Goal: Information Seeking & Learning: Check status

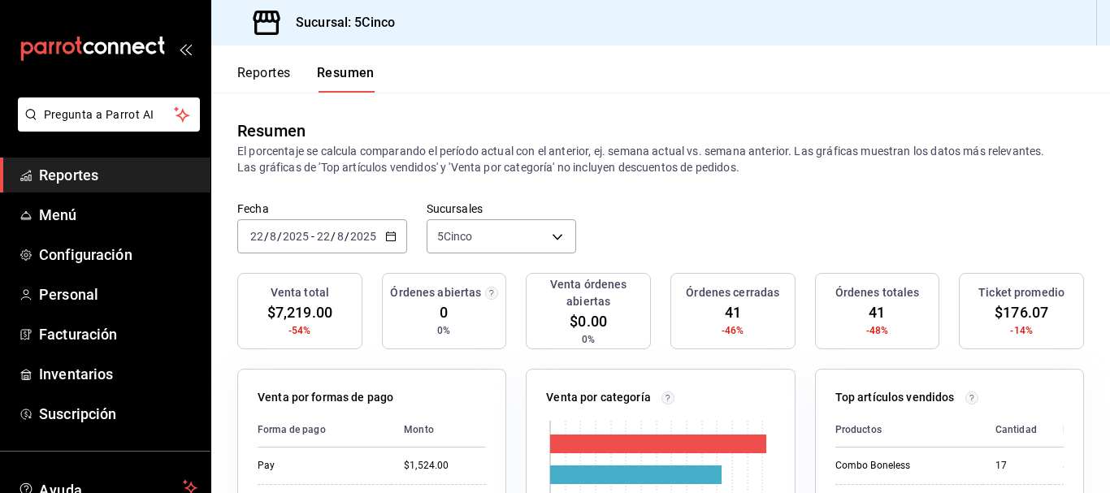
click at [265, 72] on button "Reportes" at bounding box center [264, 79] width 54 height 28
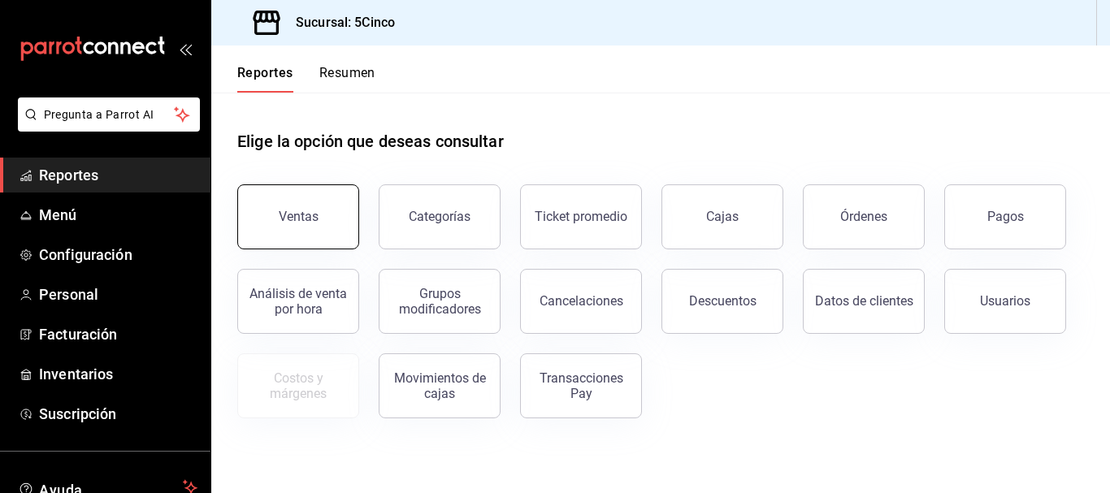
click at [304, 213] on div "Ventas" at bounding box center [299, 216] width 40 height 15
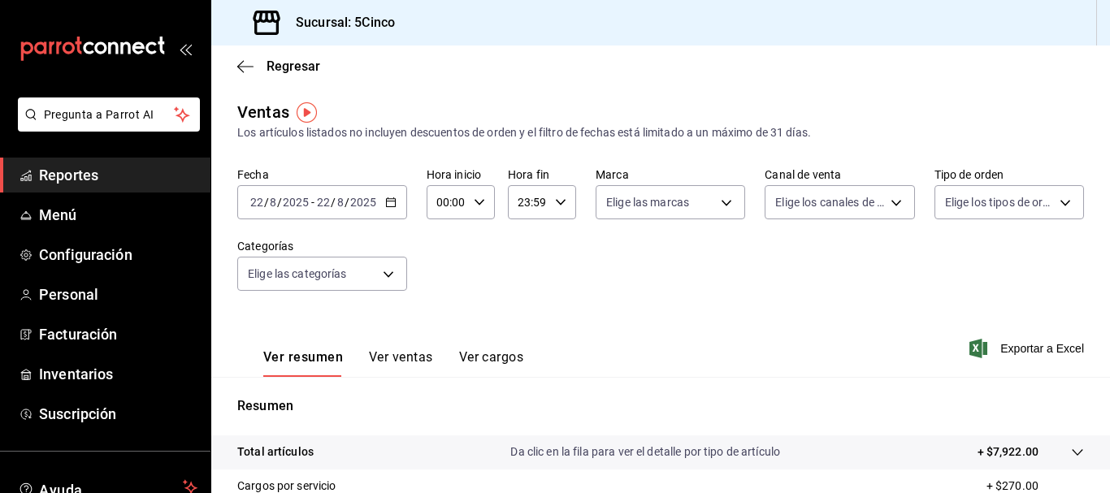
click at [385, 199] on icon "button" at bounding box center [390, 202] width 11 height 11
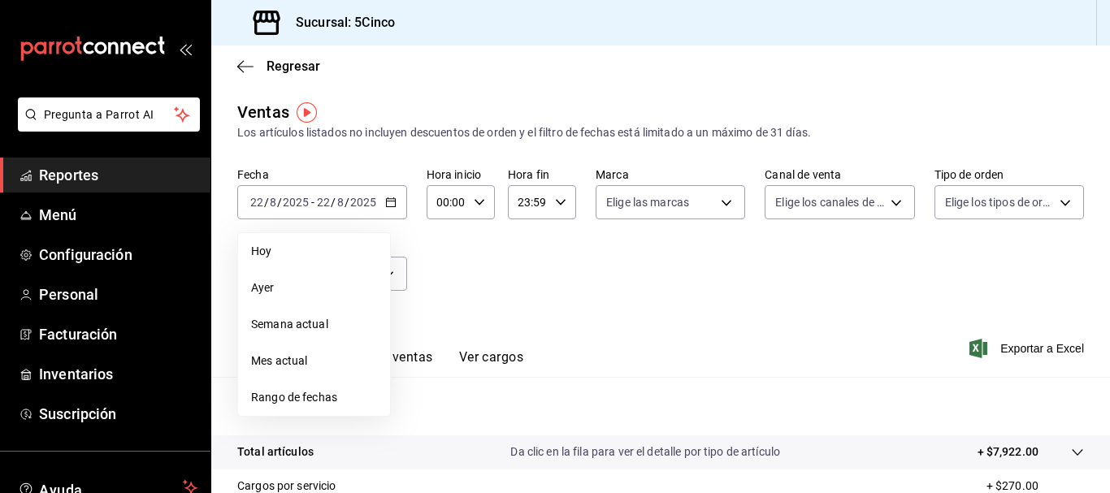
click at [427, 304] on div "Fecha [DATE] [DATE] - [DATE] [DATE] [DATE] [DATE] Semana actual Mes actual Rang…" at bounding box center [660, 238] width 847 height 143
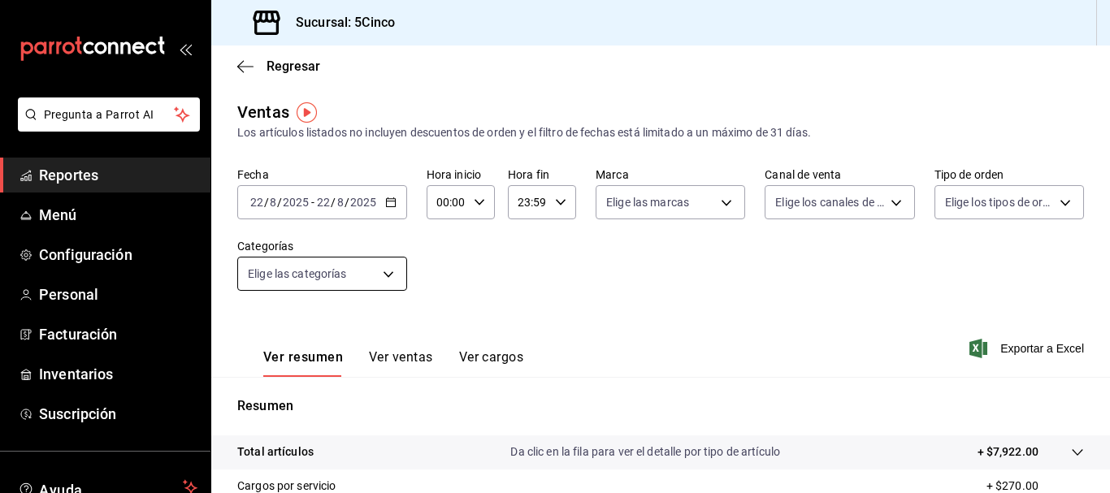
click at [362, 275] on body "Pregunta a Parrot AI Reportes Menú Configuración Personal Facturación Inventari…" at bounding box center [555, 246] width 1110 height 493
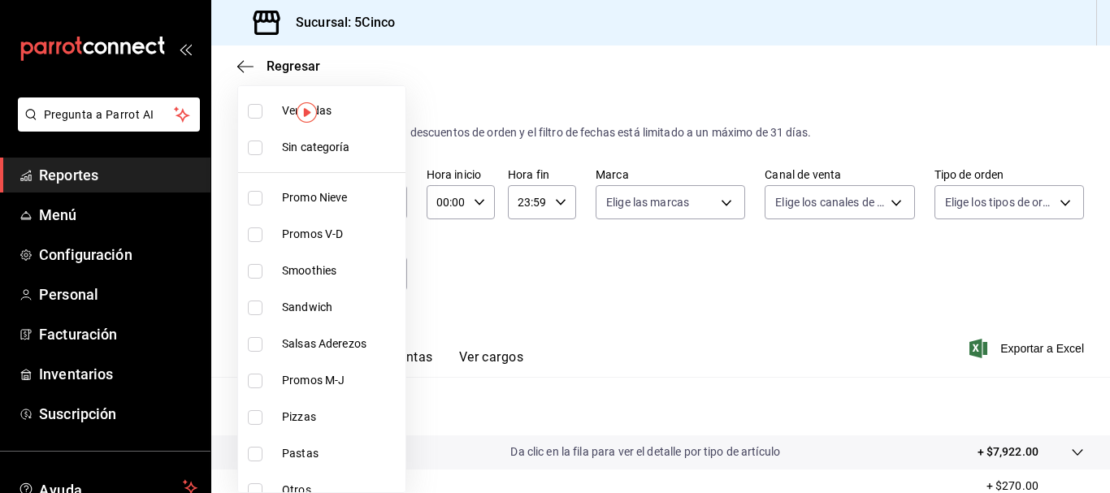
click at [336, 241] on span "Promos V-D" at bounding box center [340, 234] width 117 height 17
type input "c1ac402c-f3d0-463d-9a97-cfde7c406cde"
checkbox input "true"
click at [419, 359] on div at bounding box center [555, 246] width 1110 height 493
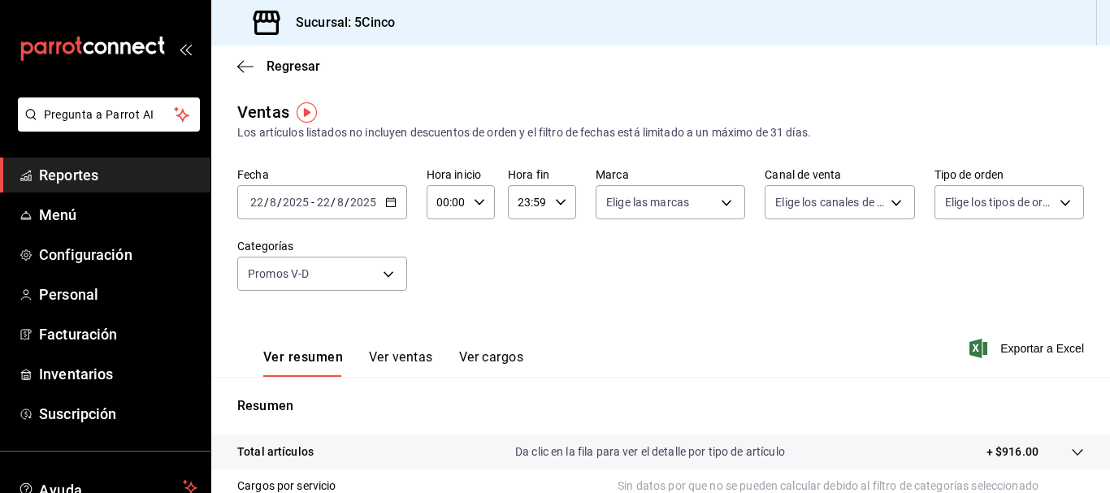
click at [414, 357] on button "Ver ventas" at bounding box center [401, 363] width 64 height 28
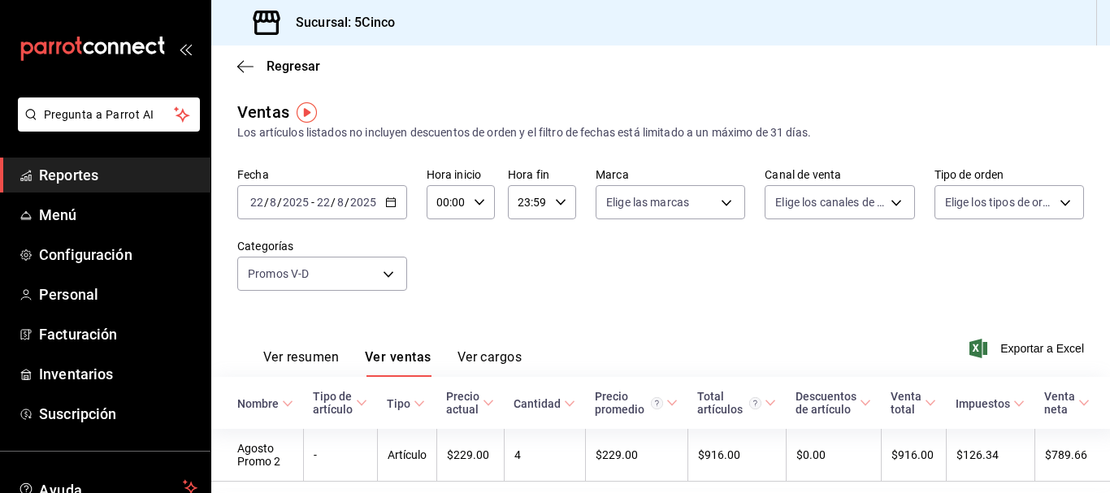
click at [388, 202] on \(Stroke\) "button" at bounding box center [390, 201] width 9 height 1
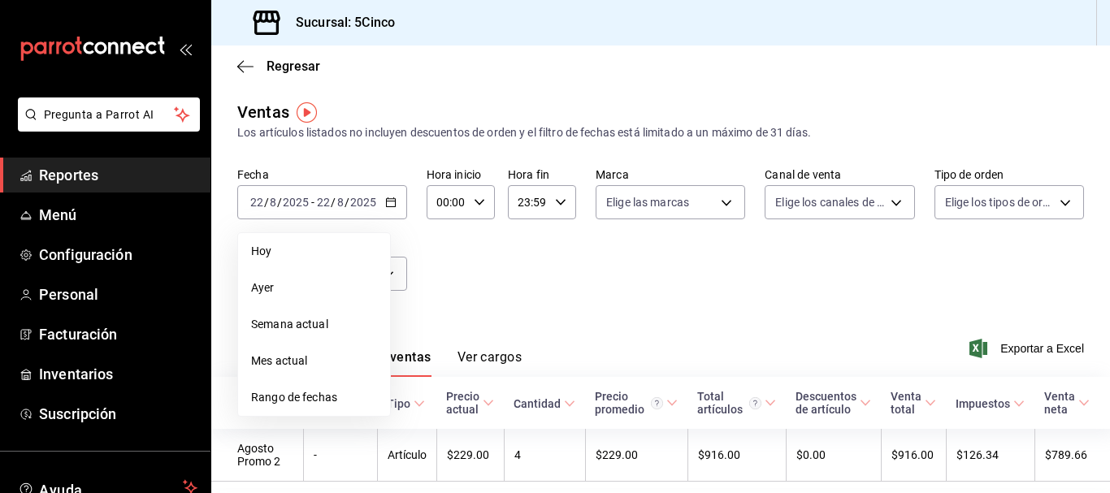
click at [469, 308] on div "Fecha [DATE] [DATE] - [DATE] [DATE] [DATE] [DATE] Semana actual Mes actual Rang…" at bounding box center [660, 238] width 847 height 143
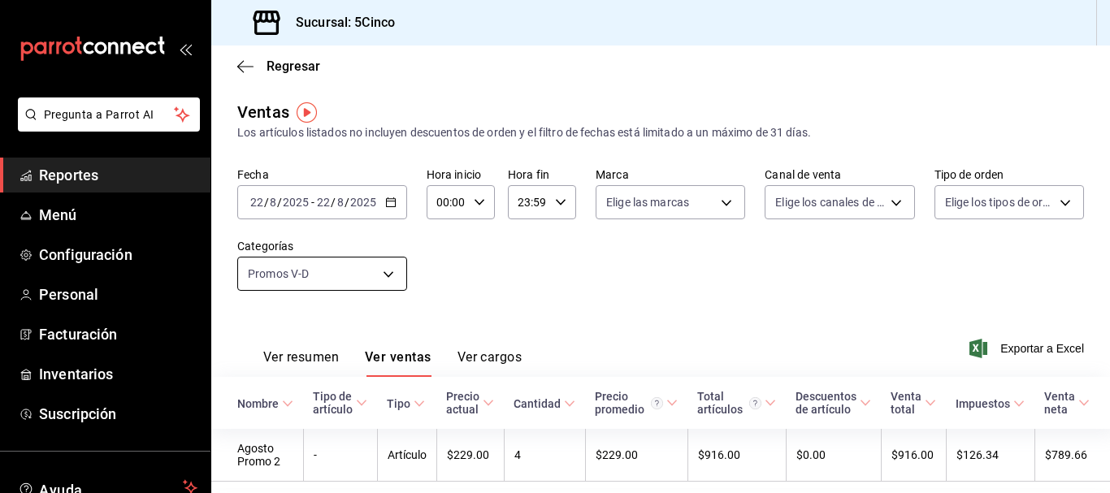
click at [380, 271] on body "Pregunta a Parrot AI Reportes Menú Configuración Personal Facturación Inventari…" at bounding box center [555, 246] width 1110 height 493
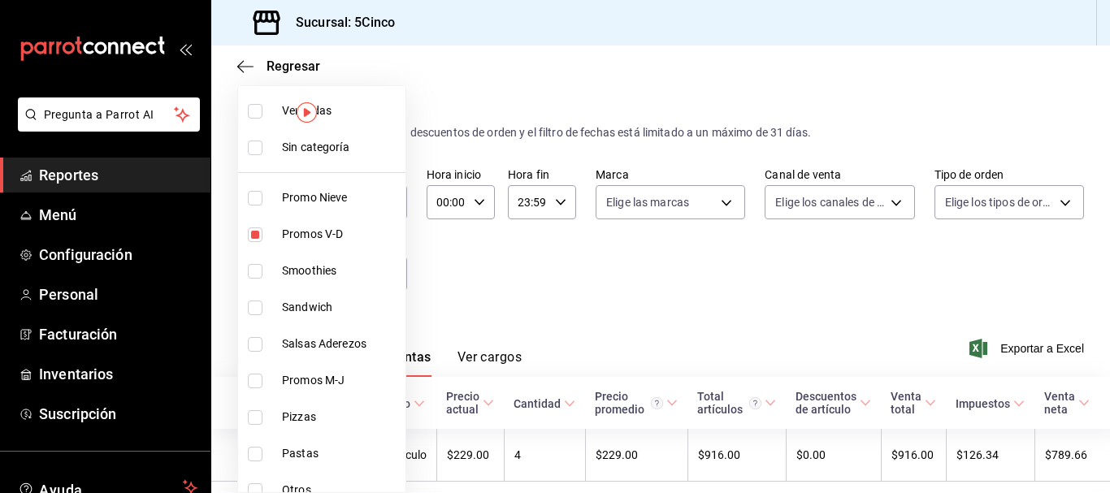
click at [250, 240] on input "checkbox" at bounding box center [255, 235] width 15 height 15
checkbox input "false"
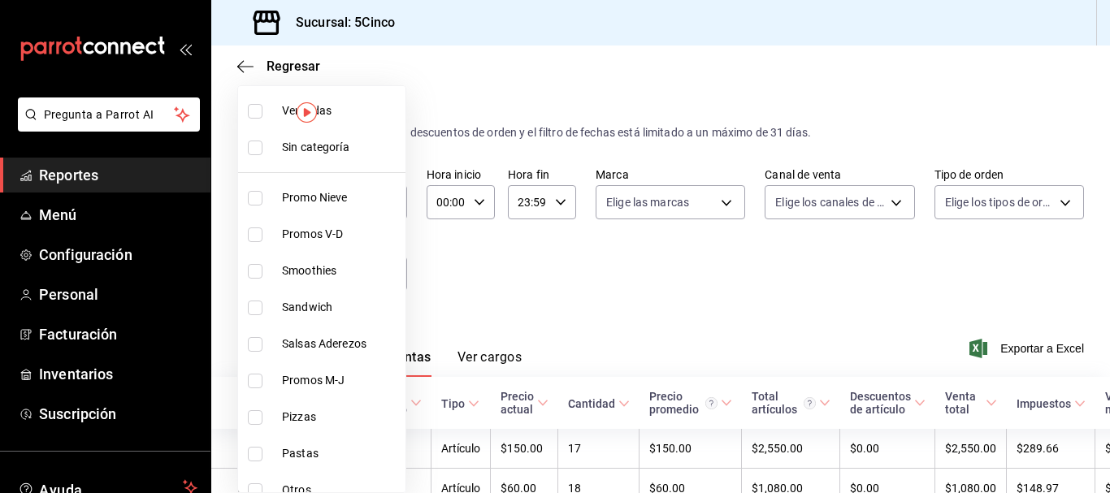
click at [249, 423] on input "checkbox" at bounding box center [255, 417] width 15 height 15
checkbox input "true"
type input "38a5ea36-ec2e-4da7-86cb-f9b5fd1f5877"
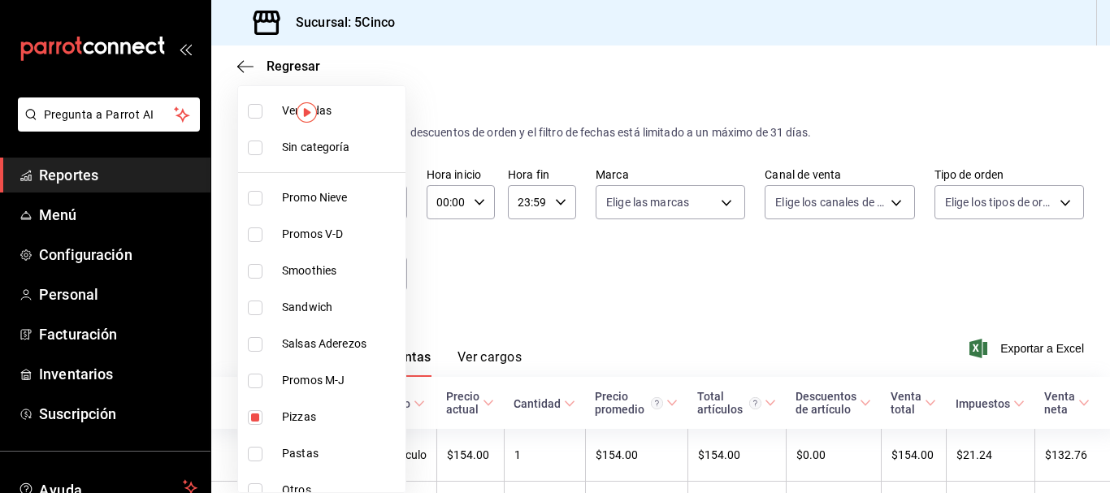
click at [569, 229] on div at bounding box center [555, 246] width 1110 height 493
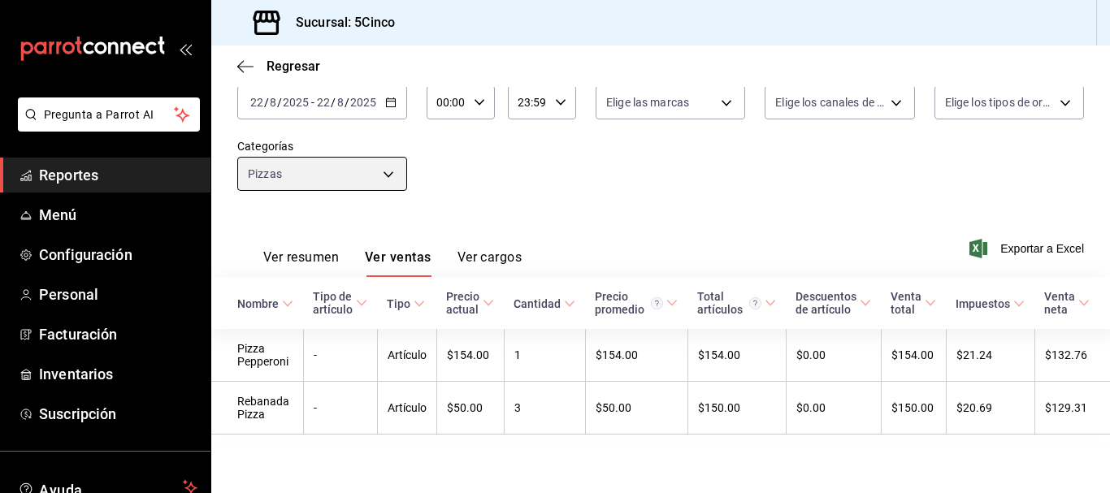
scroll to position [117, 0]
